Goal: Transaction & Acquisition: Purchase product/service

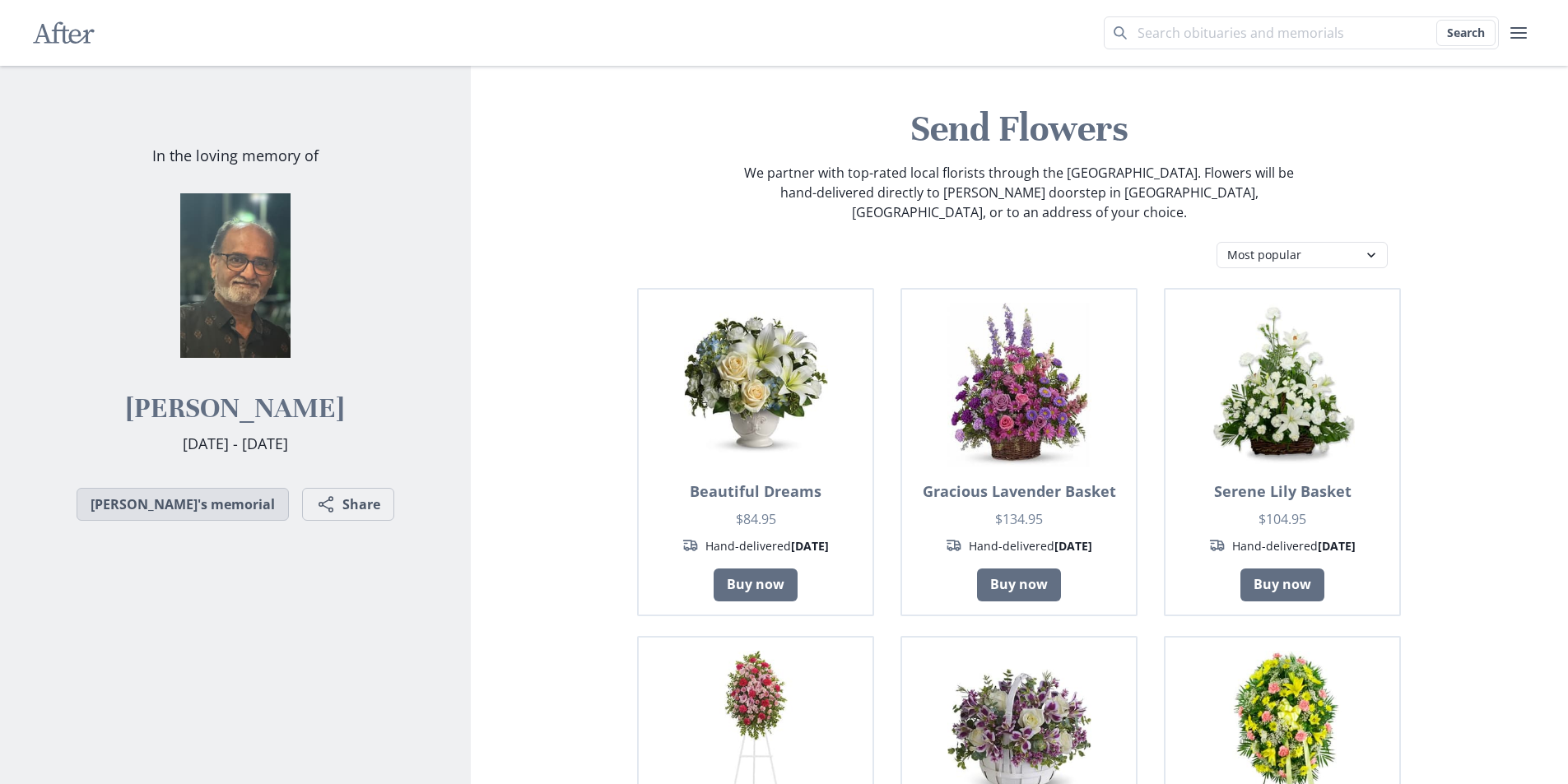
click at [213, 512] on link "[PERSON_NAME]'s memorial" at bounding box center [182, 504] width 213 height 33
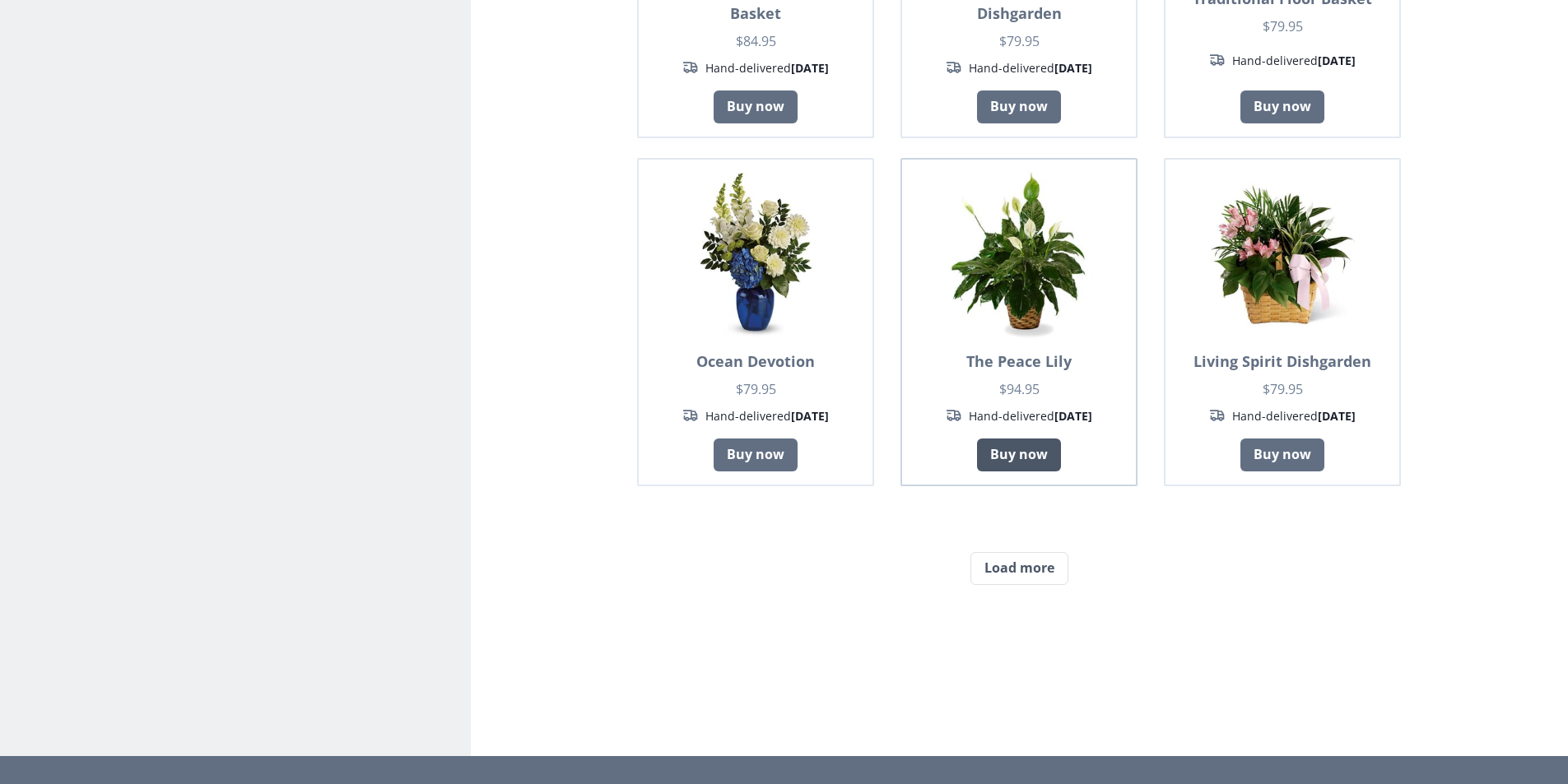
scroll to position [1372, 0]
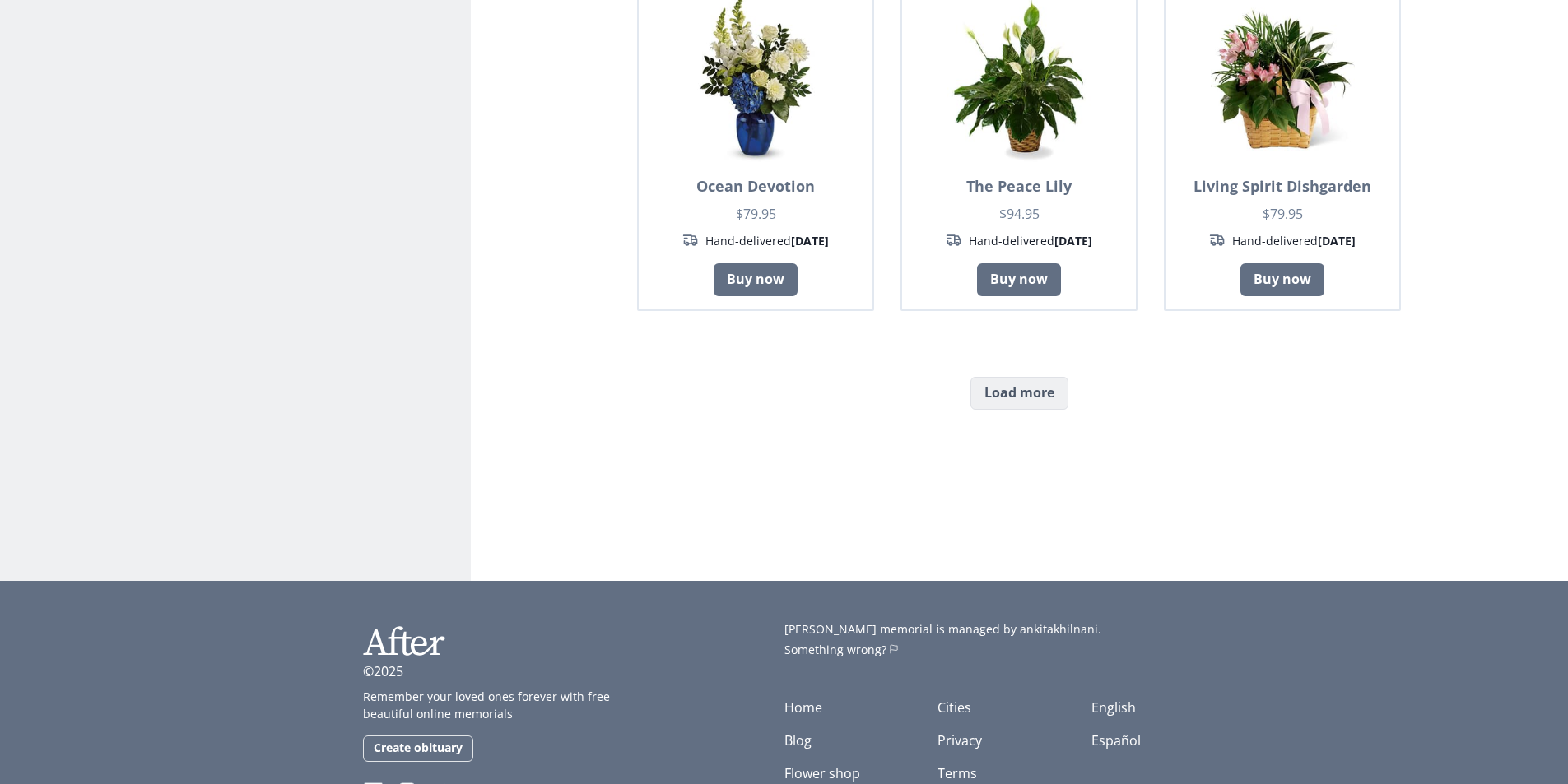
click at [1034, 378] on button "Load more" at bounding box center [1019, 393] width 98 height 33
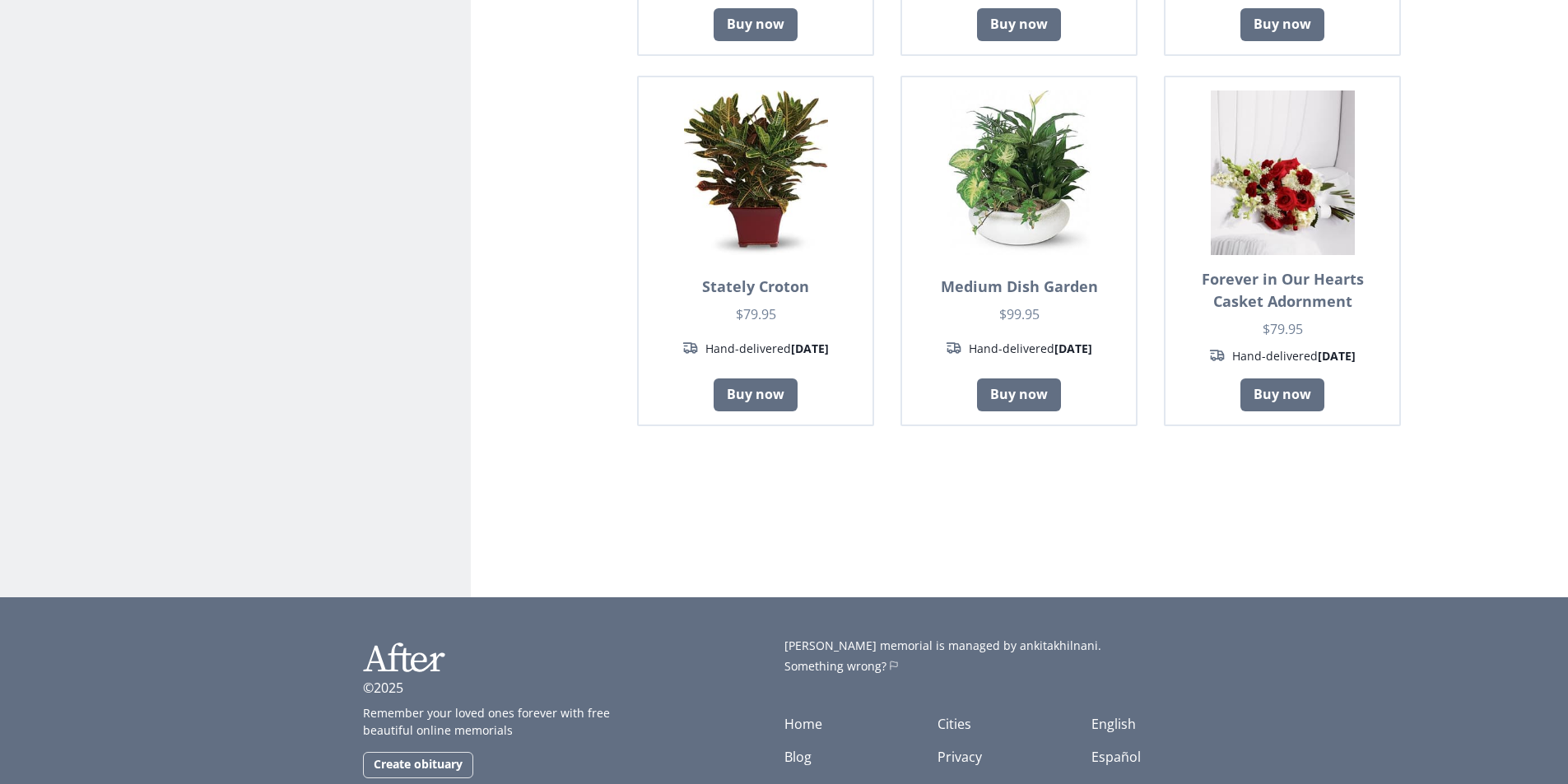
scroll to position [2796, 0]
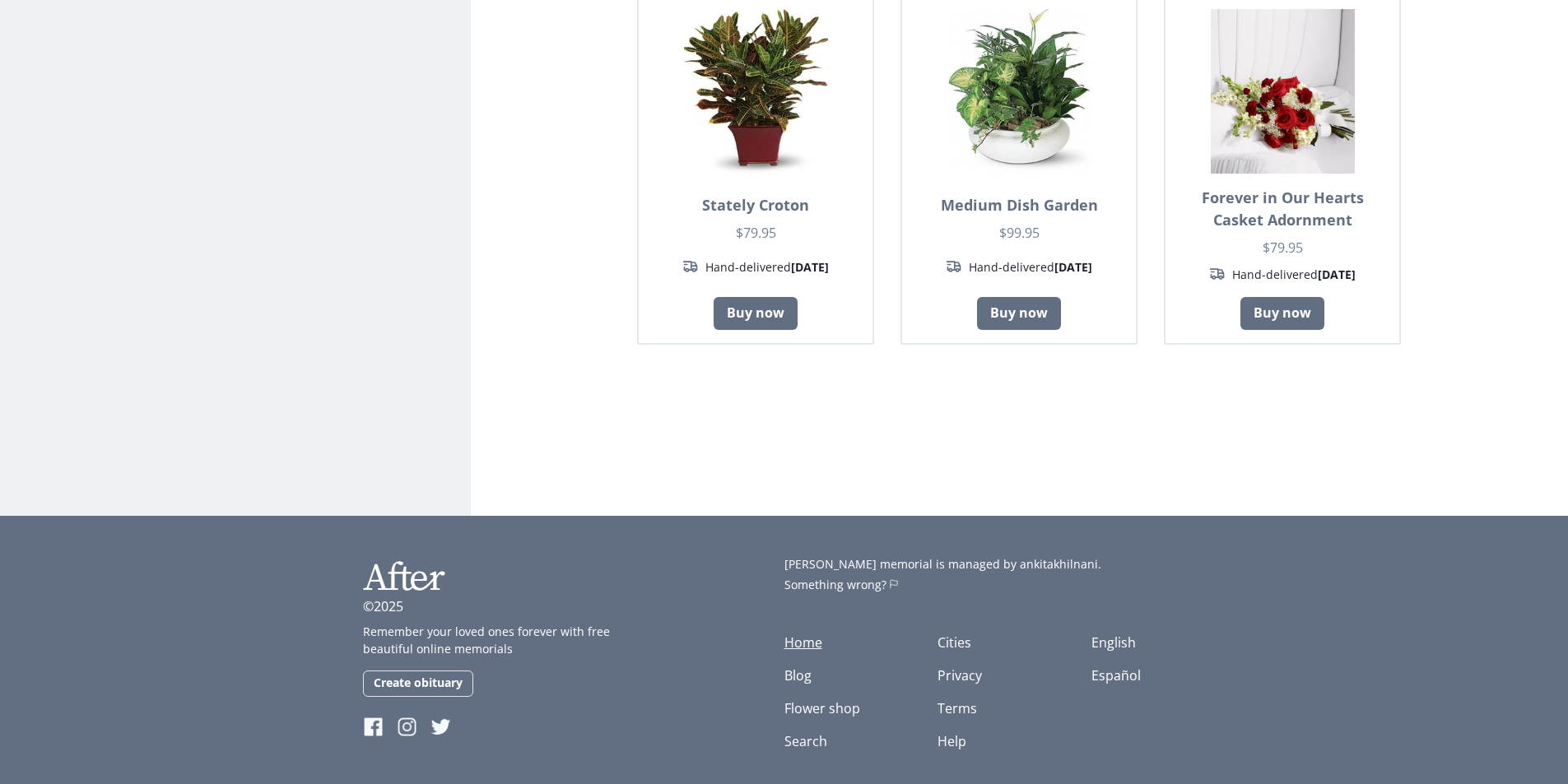
click at [806, 633] on link "Home" at bounding box center [803, 642] width 38 height 18
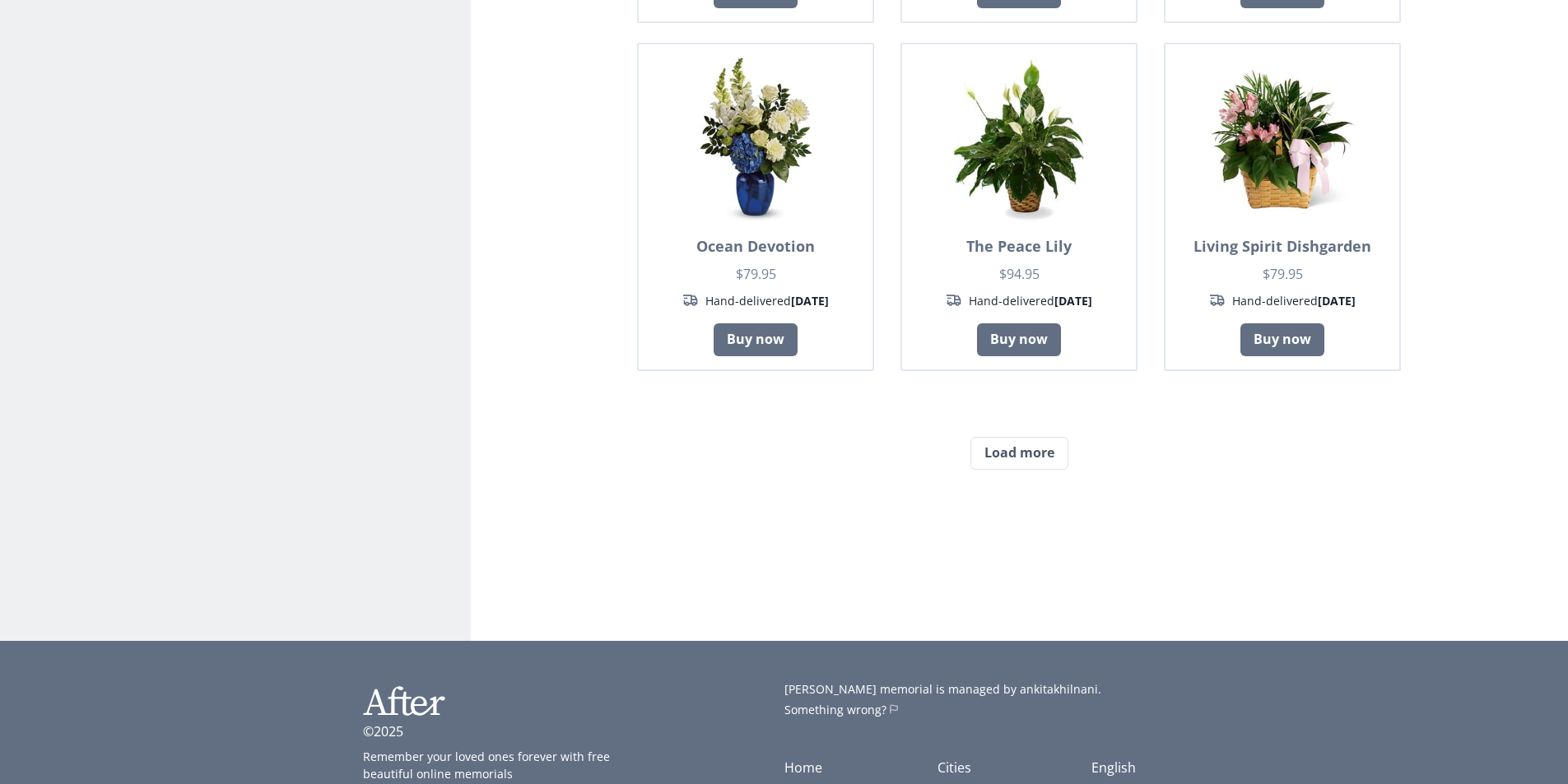
scroll to position [1372, 0]
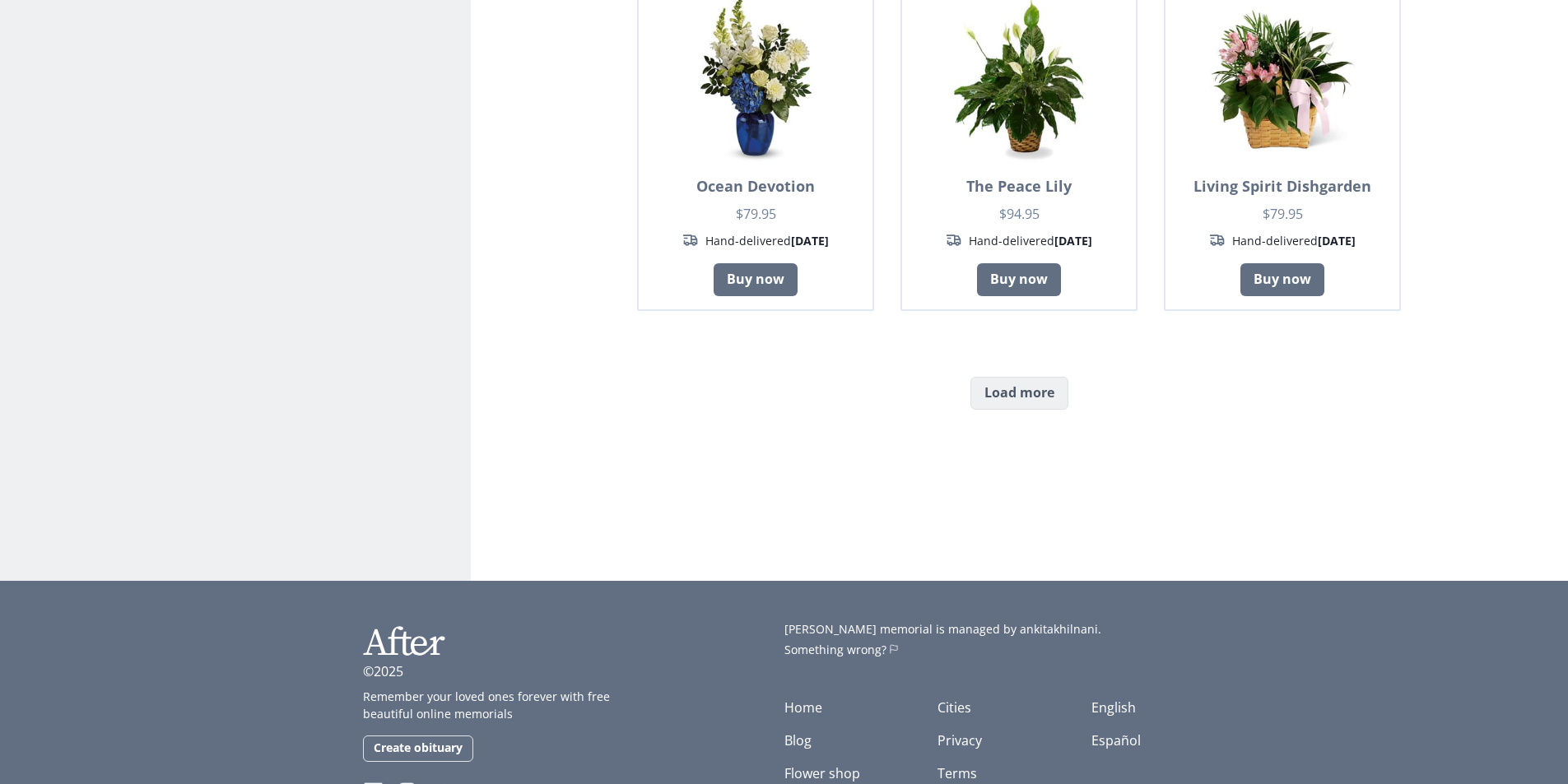
click at [1023, 377] on button "Load more" at bounding box center [1019, 393] width 98 height 33
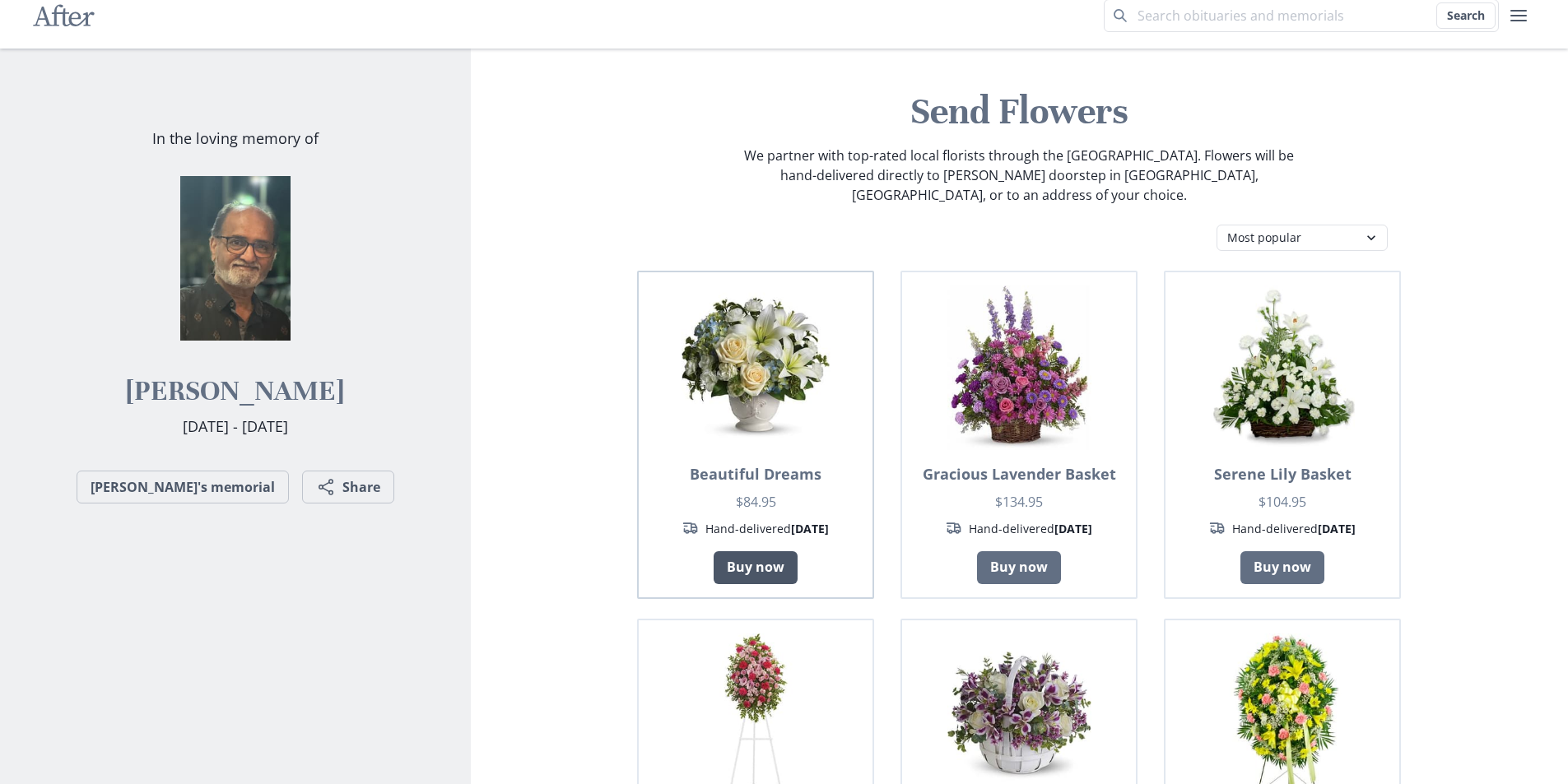
scroll to position [0, 0]
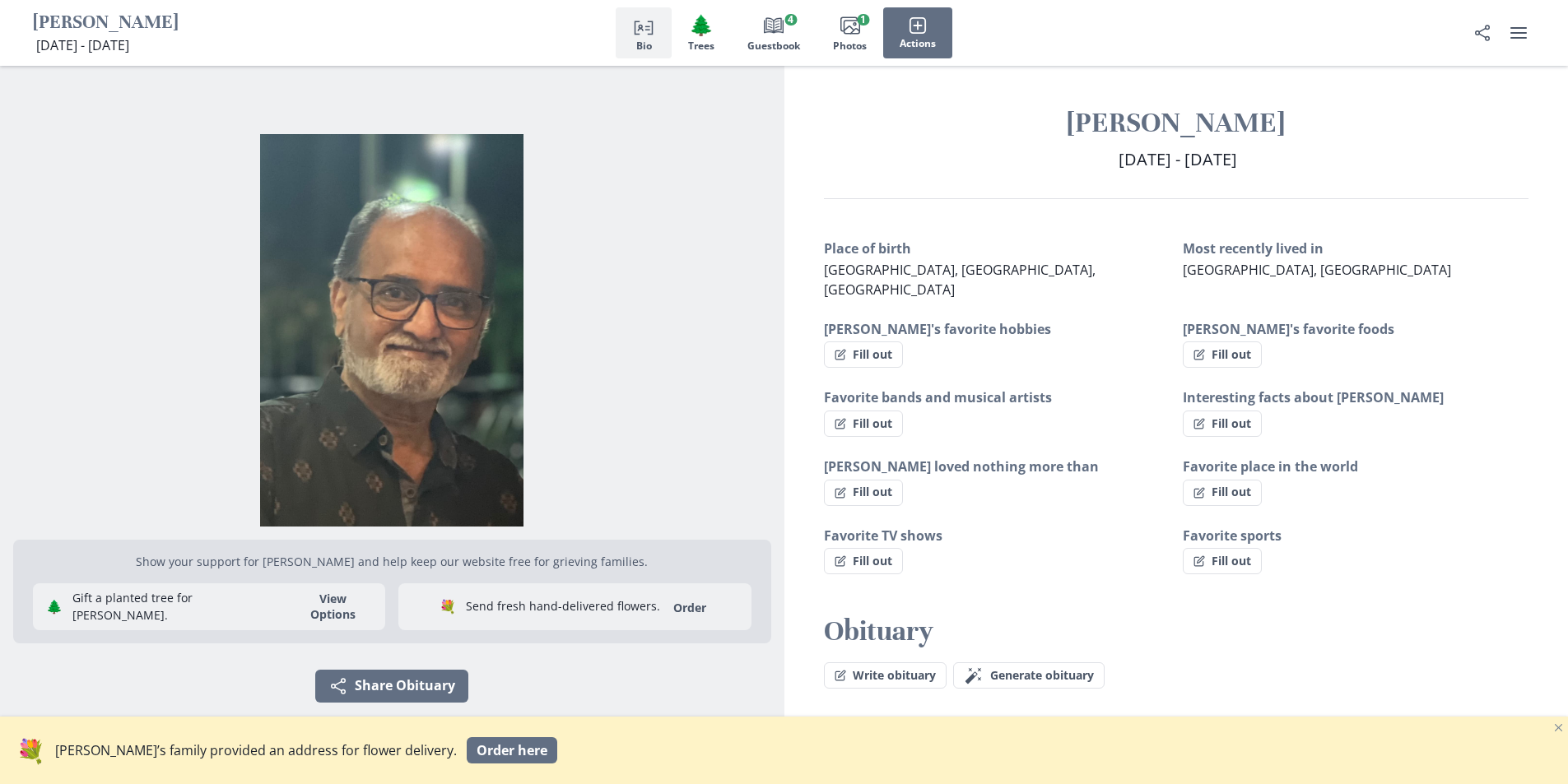
click at [640, 41] on span "Bio" at bounding box center [644, 47] width 15 height 12
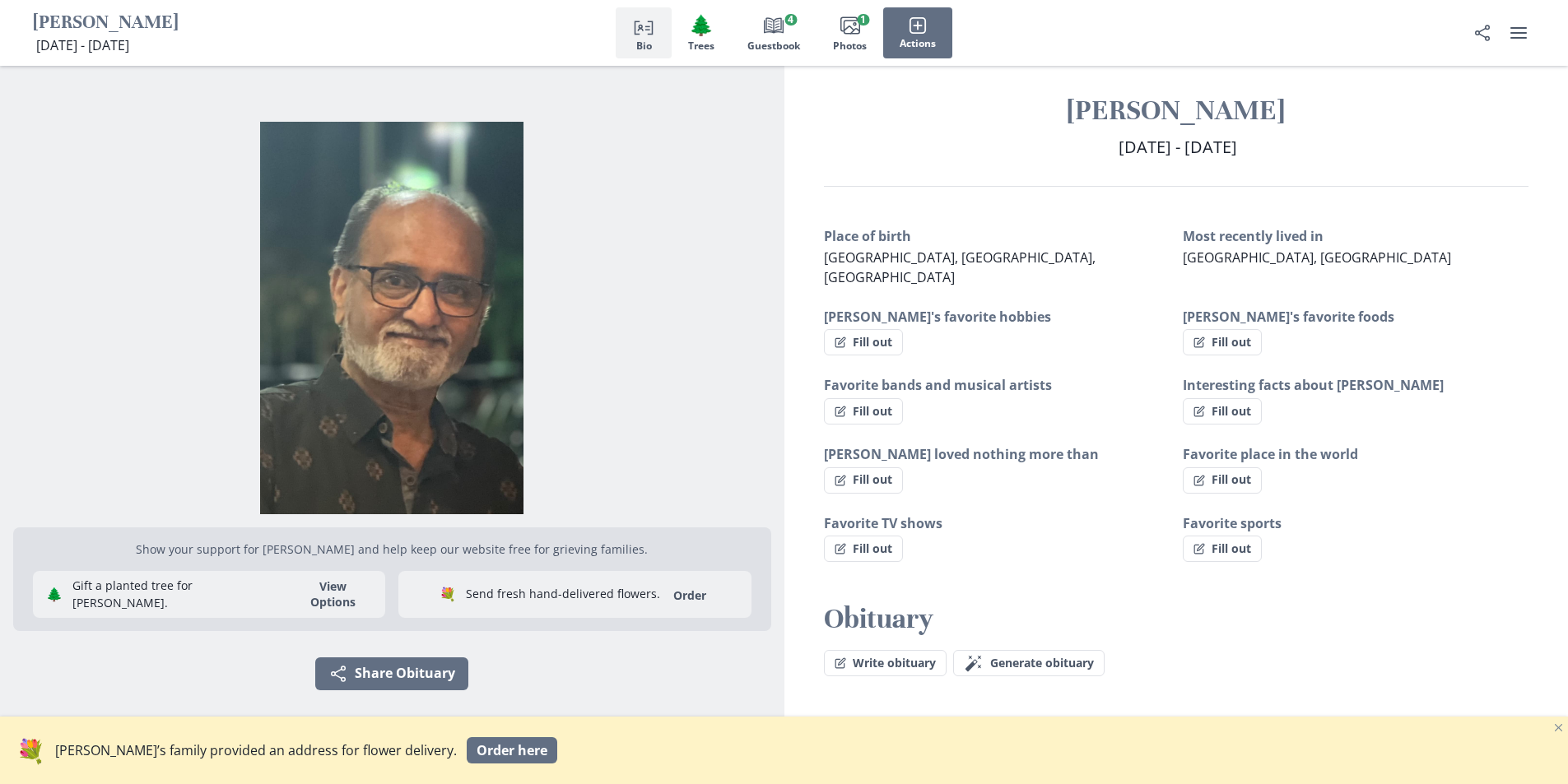
scroll to position [14, 0]
click at [859, 35] on icon "Images" at bounding box center [850, 25] width 19 height 19
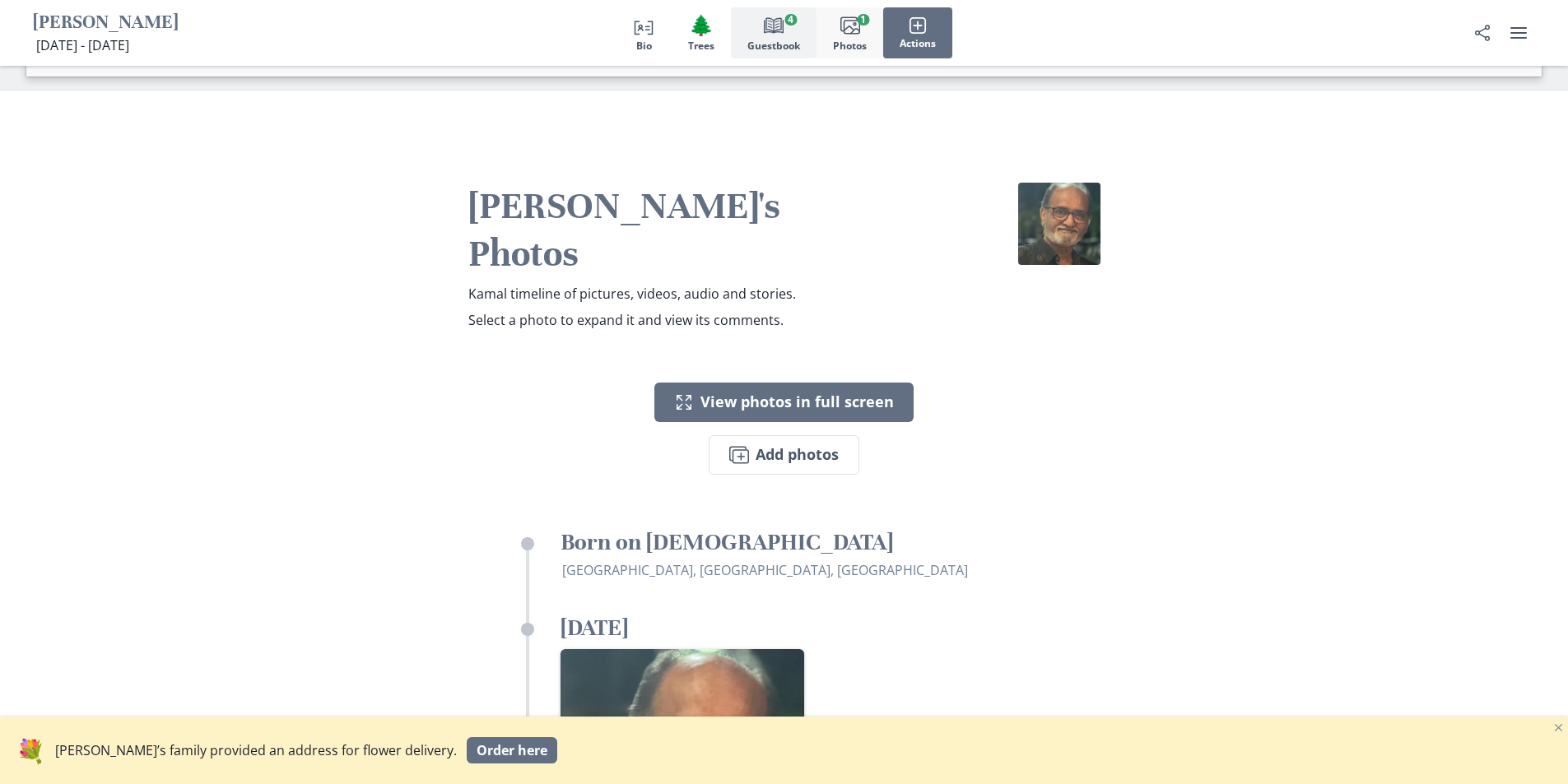
scroll to position [2305, 0]
click at [783, 36] on span "Book" at bounding box center [773, 25] width 23 height 23
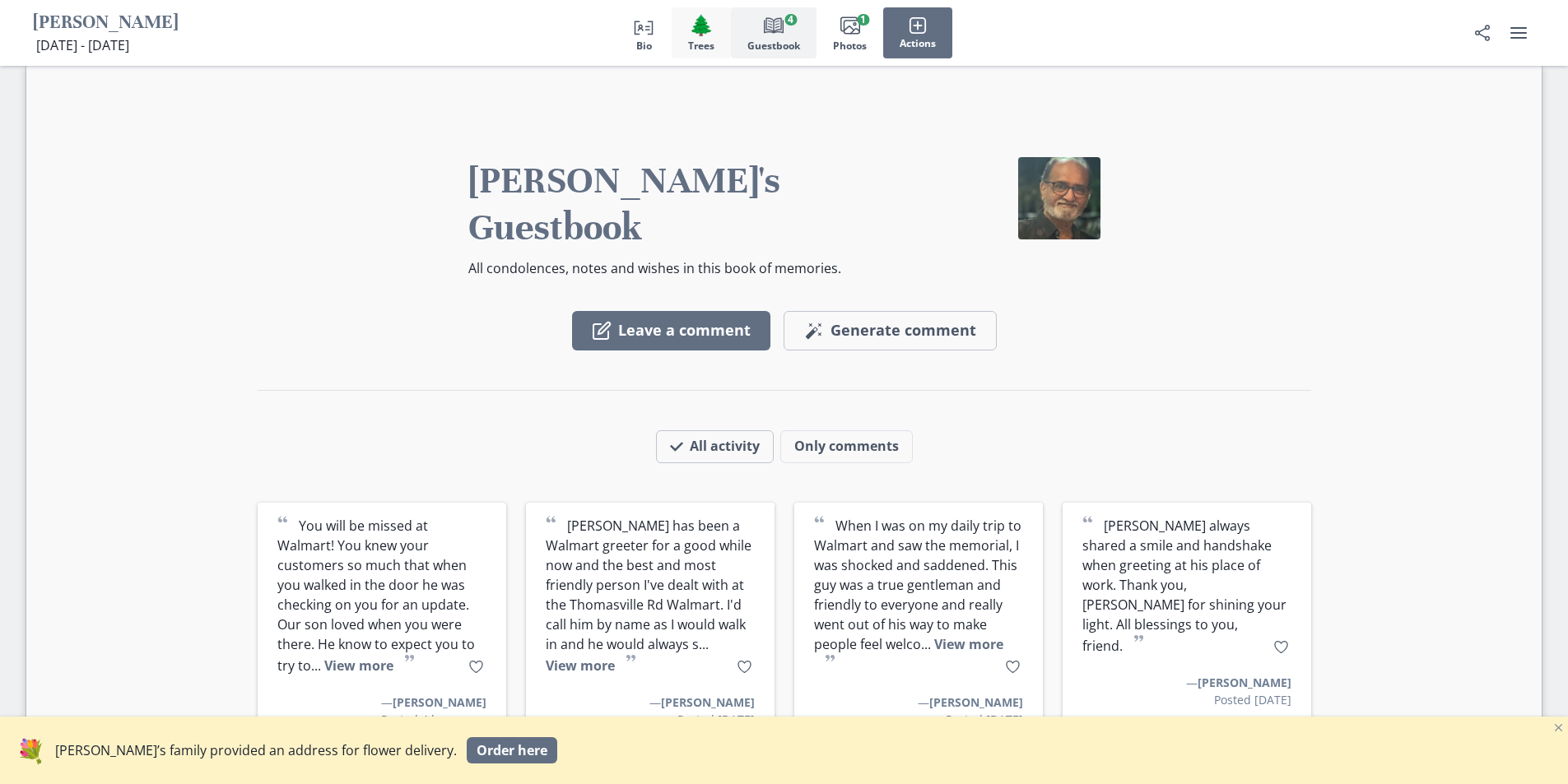
scroll to position [1318, 0]
click at [695, 38] on button "🌲 Trees" at bounding box center [701, 33] width 59 height 51
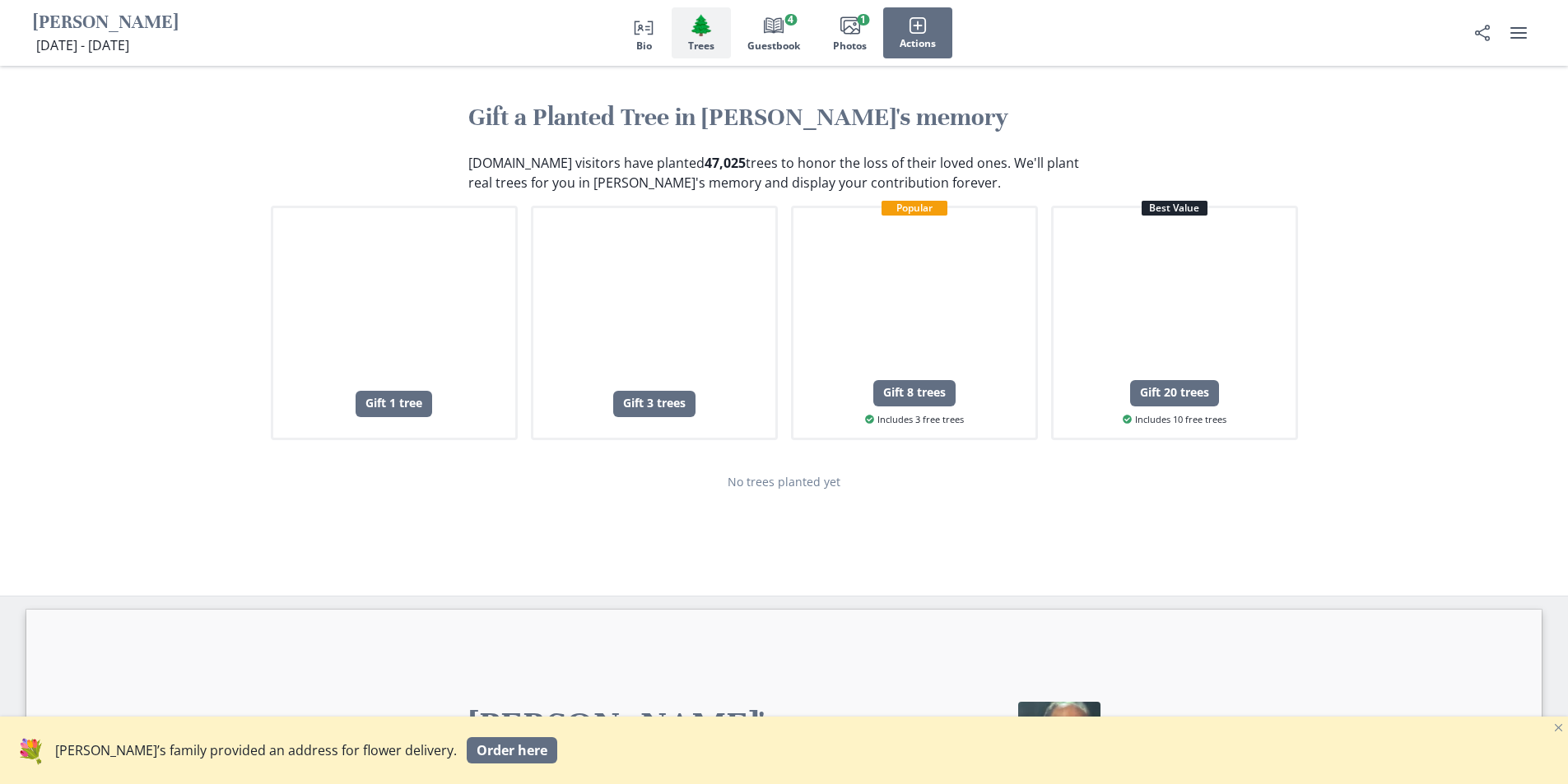
scroll to position [732, 0]
